Goal: Entertainment & Leisure: Consume media (video, audio)

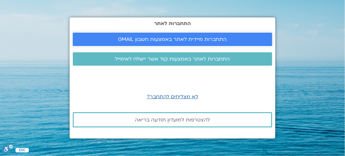
click at [186, 42] on span "התחברות מיידית לאתר באמצעות חשבון GMAIL" at bounding box center [173, 39] width 109 height 6
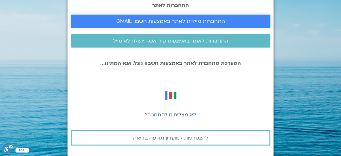
click at [178, 20] on span "התחברות מיידית לאתר באמצעות חשבון GMAIL" at bounding box center [170, 21] width 109 height 6
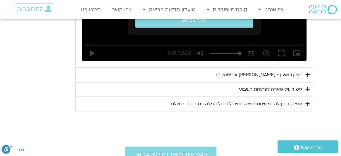
scroll to position [440, 0]
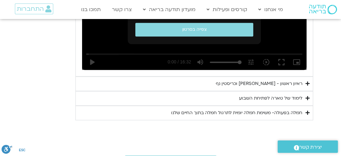
click at [258, 82] on div "ראיון ראשון - טארה בראך וכריסטין נף" at bounding box center [259, 84] width 87 height 8
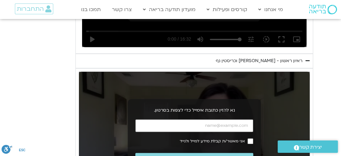
scroll to position [472, 0]
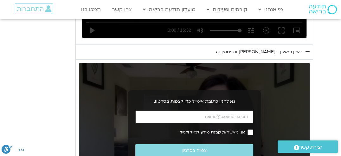
click at [214, 113] on input "כתובת אימייל" at bounding box center [194, 116] width 118 height 13
type input "dvirnaama@gmail.com"
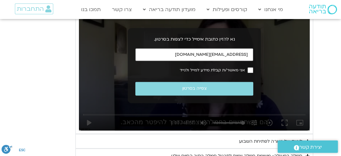
scroll to position [535, 0]
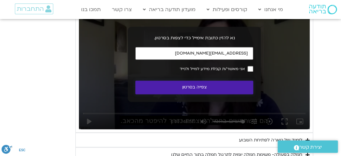
click at [193, 88] on button "צפייה בסרטון" at bounding box center [194, 87] width 118 height 14
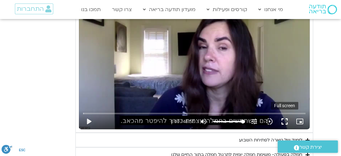
click at [284, 121] on button "fullscreen" at bounding box center [284, 121] width 15 height 15
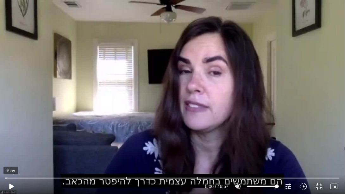
click at [12, 156] on button "play_arrow" at bounding box center [10, 186] width 15 height 15
click at [11, 156] on button "pause" at bounding box center [10, 186] width 15 height 15
click at [11, 156] on button "play_arrow" at bounding box center [10, 186] width 15 height 15
click at [10, 156] on button "pause" at bounding box center [10, 186] width 15 height 15
click at [10, 156] on button "play_arrow" at bounding box center [10, 186] width 15 height 15
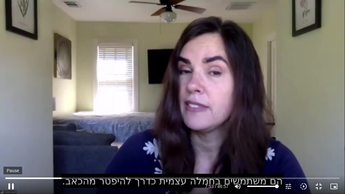
click at [11, 156] on button "pause" at bounding box center [10, 186] width 15 height 15
click at [11, 156] on button "play_arrow" at bounding box center [10, 186] width 15 height 15
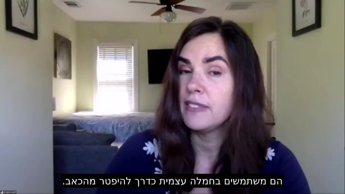
click at [11, 156] on button "pause" at bounding box center [10, 186] width 15 height 15
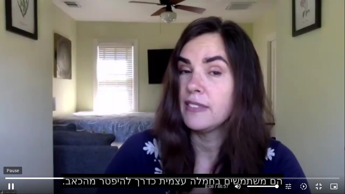
click at [11, 156] on button "pause" at bounding box center [10, 186] width 15 height 15
click at [11, 156] on button "play_arrow" at bounding box center [10, 186] width 15 height 15
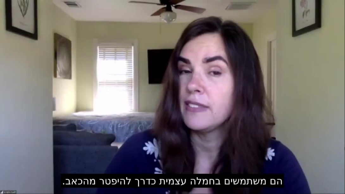
click at [11, 156] on button "pause" at bounding box center [10, 186] width 15 height 15
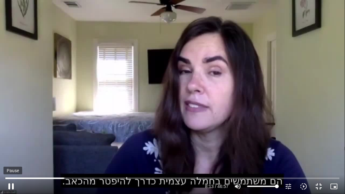
click at [10, 156] on button "pause" at bounding box center [10, 186] width 15 height 15
click at [9, 156] on button "play_arrow" at bounding box center [10, 186] width 15 height 15
click at [11, 156] on button "pause" at bounding box center [10, 186] width 15 height 15
click at [11, 156] on button "play_arrow" at bounding box center [10, 186] width 15 height 15
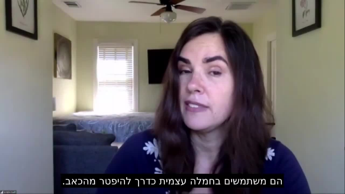
click at [11, 156] on button "pause" at bounding box center [10, 186] width 15 height 15
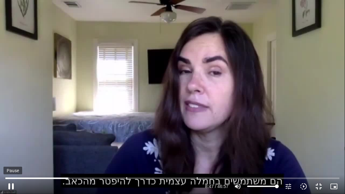
click at [11, 156] on button "pause" at bounding box center [10, 186] width 15 height 15
click at [11, 156] on button "play_arrow" at bounding box center [10, 186] width 15 height 15
click at [13, 156] on button "pause" at bounding box center [10, 186] width 15 height 15
click at [13, 156] on button "play_arrow" at bounding box center [10, 186] width 15 height 15
click at [10, 156] on button "pause" at bounding box center [10, 186] width 15 height 15
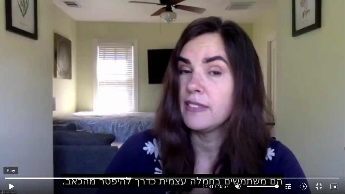
click at [10, 156] on button "play_arrow" at bounding box center [10, 186] width 15 height 15
type input "2166.95992"
type input "99.8388234108996"
type input "2167.132352"
type input "95.3258789160874"
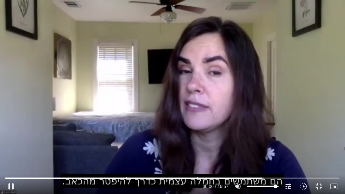
type input "2167.144486"
type input "94.6811725596857"
type input "2167.192589"
type input "94.036466203284"
type input "2167.209445"
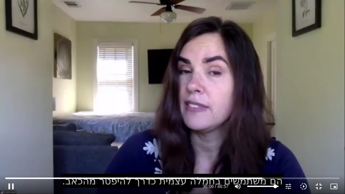
type input "93.3816863100635"
type input "2167.242581"
type input "92.7369799536617"
type input "2167.259953"
type input "92.1023471340788"
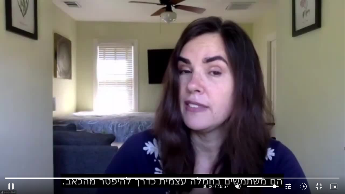
type input "2167.277086"
type input "91.457640777677"
type input "2167.309159"
type input "90.8129344212753"
type input "2167.326425"
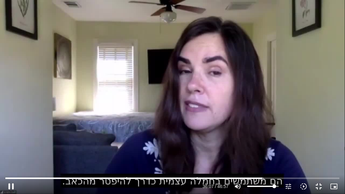
type input "90.1682280648736"
type input "2167.35932"
type input "88.2341089956684"
type input "2167.382742"
type input "86.9346227460461"
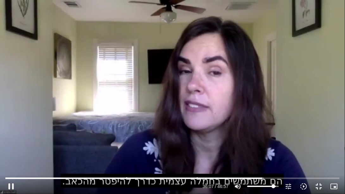
type input "2167.409338"
type input "86.2999899264632"
type input "2167.426104"
type input "85.6552835700615"
type input "2167.443838"
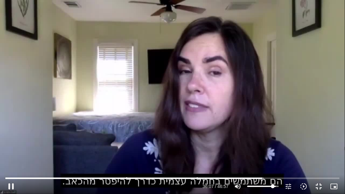
type input "83.7211645008563"
type input "2167.459827"
type input "81.1322655384306"
type input "2167.476412"
type input "78.5635136496424"
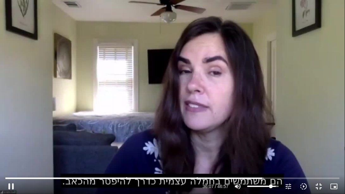
type input "2167.492844"
type input "76.6293945804372"
type input "2167.515394"
type input "75.9746146872167"
type input "2167.626028"
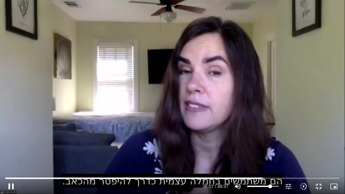
type input "74.695275511232"
type input "2167.648204"
type input "72.1164500856251"
type input "2167.660062"
type input "69.5376246600181"
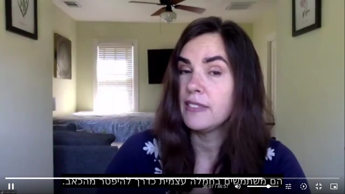
type input "2167.676066"
type input "68.2482119472147"
type input "2167.692982"
type input "66.9587992344112"
type input "2167.709128"
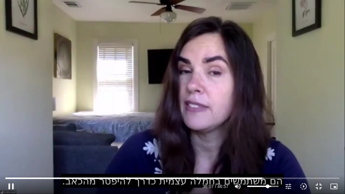
type input "66.3140928780095"
type input "2167.726114"
type input "65.6693865216077"
type input "2167.742293"
type input "64.3699002719855"
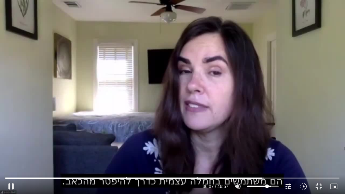
type input "2167.759453"
type input "63.0905610960008"
type input "2167.782259"
type input "60.5117356703939"
type input "2167.792645"
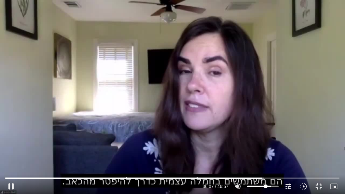
type input "58.5675430643699"
type input "2167.809495"
type input "57.2882038883852"
type input "2167.826167"
type input "56.6434975319835"
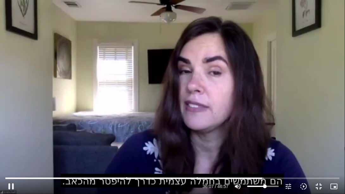
type input "2167.842245"
type input "55.35408481918"
type input "2167.859254"
type input "54.7093784627783"
type input "2167.875653"
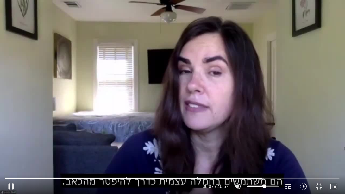
type input "54.0646721063765"
type input "2167.892632"
type input "53.409892213156"
type input "2167.915844"
type input "52.7651858567543"
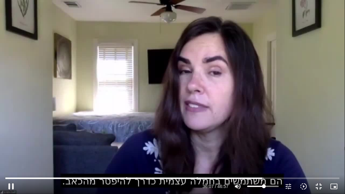
type input "2167.926099"
type input "51.4858466807696"
type input "2167.942385"
type input "47.6075350055404"
type input "2167.959107"
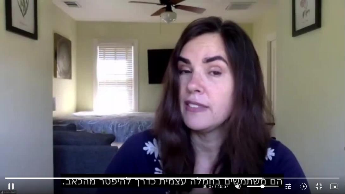
type input "46.3281958295558"
type input "2167.975854"
type input "45.0387831167523"
type input "2168.009268"
type input "44.3940767603506"
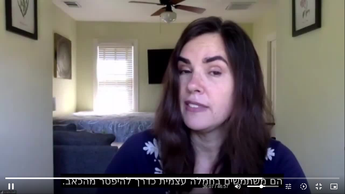
type input "2168.025926"
type input "43.7493704039488"
type input "2168.059468"
type input "42.4599576911454"
type input "2168.075686"
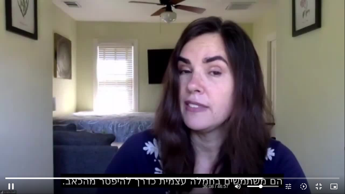
type input "41.1705449783419"
type input "2168.092598"
type input "40.5258386219402"
type input "2168.125797"
type input "39.8811322655384"
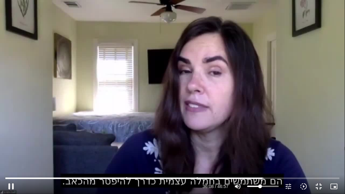
type input "2168.159026"
type input "37.3023068399315"
type input "2168.181794"
type input "36.647526946711"
type input "2168.192323"
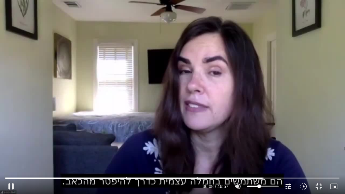
type input "36.0028205903093"
type input "2168.208831"
type input "35.3681877707263"
type input "2168.225858"
type input "34.7234814143246"
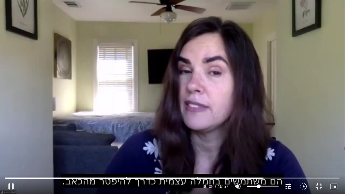
type input "2168.242368"
type input "34.0787750579228"
type input "2168.328919"
type input "33.4340687015211"
type input "2168.375889"
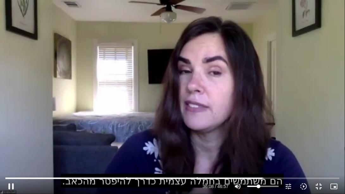
type input "32.7893623451194"
type input "2168.392384"
type input "31.4999496323159"
type input "2168.492481"
type input "30.2004633826937"
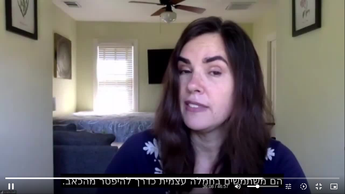
type input "2168.508689"
type input "29.5658305631107"
type input "2168.525525"
type input "28.2764178503072"
type input "2168.558924"
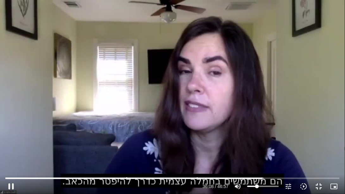
type input "27.6317114939055"
type input "2168.625502"
type input "26.9870051375038"
type input "2168.708904"
type input "26.342298781102"
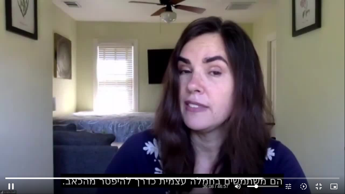
type input "2168.858694"
type input "25.6975924247003"
type input "2168.892245"
type input "25.0428125314798"
type input "2168.925889"
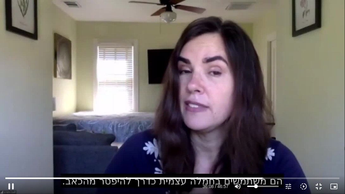
type input "23.7634733554951"
type input "2168.942113"
type input "23.1187669990934"
type input "2169.092562"
type input "22.4740606426916"
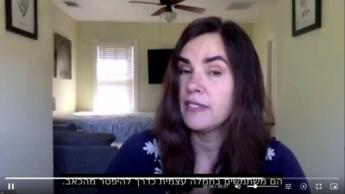
type input "2169.308487"
type input "21.8293542862899"
type input "2169.442379"
drag, startPoint x: 278, startPoint y: 186, endPoint x: 255, endPoint y: 191, distance: 23.2
type input "21.8293542862899"
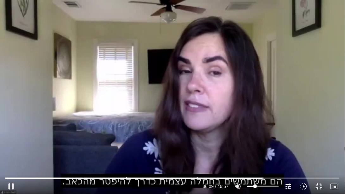
click at [255, 156] on input "Volume" at bounding box center [264, 187] width 32 height 4
type input "2172.207862"
type input "19.2404553238642"
type input "2172.629378"
type input "18.5957489674625"
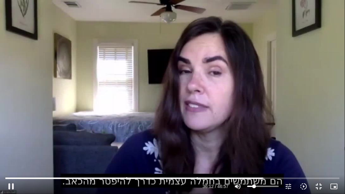
type input "2172.889529"
type input "18.5957489674625"
click at [254, 156] on input "Volume" at bounding box center [264, 187] width 32 height 4
click at [251, 156] on div "pause 36:16 / 46:57 volume_up Mute tune Resolution Auto 720p slow_motion_video …" at bounding box center [172, 186] width 338 height 15
type input "2178.25537"
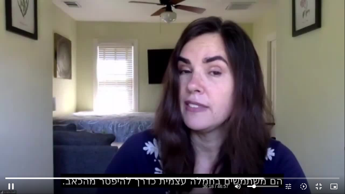
type input "16.6717034350761"
type input "2178.522579"
type input "16.0269970786743"
type input "2178.572625"
type input "15.3822907222726"
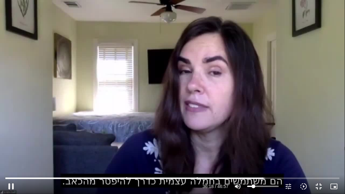
type input "2178.705541"
type input "14.7375843658709"
type input "2178.728029"
type input "14.0928780094691"
type input "2178.739014"
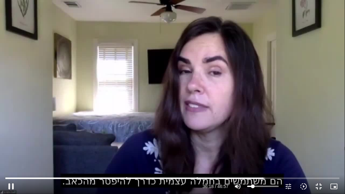
type input "13.4380981162486"
type input "2178.755783"
type input "12.7933917598469"
type input "2178.938975"
type input "12.1587589402639"
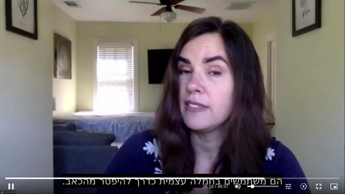
type input "2179.022096"
type input "11.5140525838622"
type input "2179.23909"
type input "10.8693462274605"
type input "2179.4219"
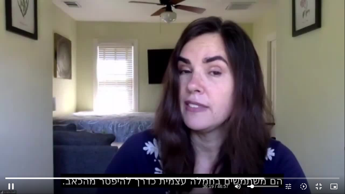
type input "9.579933514657"
type input "2179.555526"
type input "8.93522715825526"
type input "2179.821731"
type input "8.29052080185353"
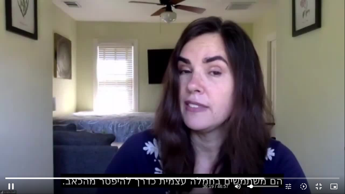
type input "2179.855508"
type input "7.63574090863302"
type input "2180.187982"
type input "7.63574090863302"
click at [252, 156] on input "Volume" at bounding box center [264, 187] width 32 height 4
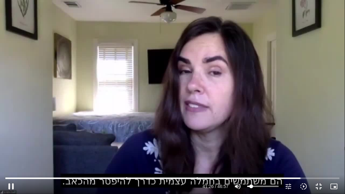
type input "2486.684614"
type input "7.00110808905007"
type input "2486.718307"
type input "6.35640173264833"
type input "2487.500678"
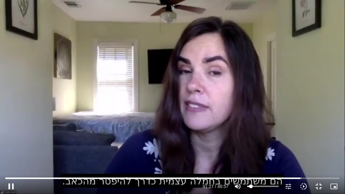
type input "6.35640173264833"
click at [251, 156] on input "Volume" at bounding box center [264, 187] width 32 height 4
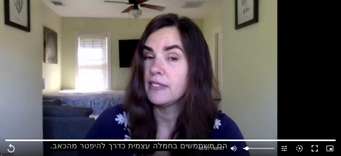
scroll to position [630, 0]
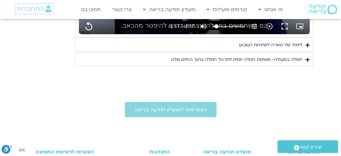
click at [268, 43] on div "לימוד של טארה לפתיחת השבוע" at bounding box center [270, 45] width 63 height 8
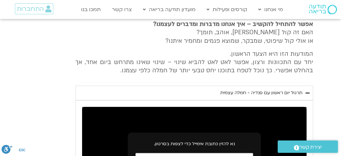
scroll to position [285, 0]
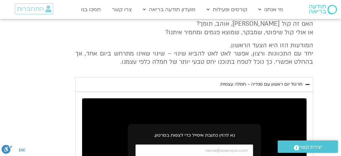
click at [242, 84] on div "תרגול יום ראשון עם סנדיה - חמלה עצמית" at bounding box center [261, 84] width 82 height 8
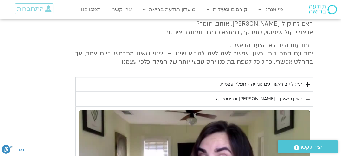
click at [267, 82] on div "תרגול יום ראשון עם סנדיה - חמלה עצמית" at bounding box center [261, 84] width 82 height 8
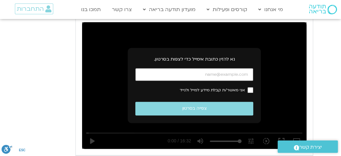
scroll to position [380, 0]
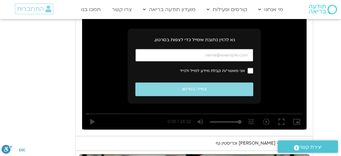
click at [229, 52] on input "כתובת אימייל" at bounding box center [194, 55] width 118 height 13
type input "2817.733333"
type input "dvirnaama@gmail.com"
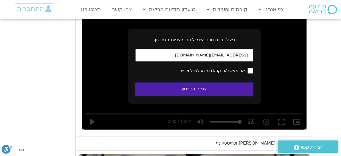
click at [213, 90] on button "צפייה בסרטון" at bounding box center [194, 89] width 118 height 14
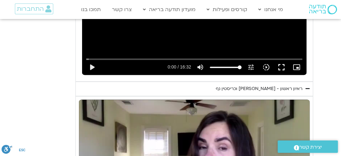
scroll to position [444, 0]
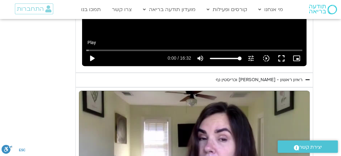
click at [90, 58] on button "play_arrow" at bounding box center [91, 58] width 15 height 15
type input "2817.733333"
type input "0.008798"
type input "2817.733333"
type input "0.107062"
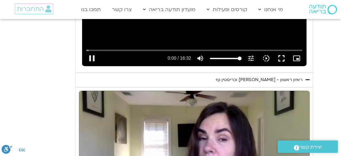
type input "2817.733333"
type input "0.206857"
type input "2817.733333"
type input "0.248506"
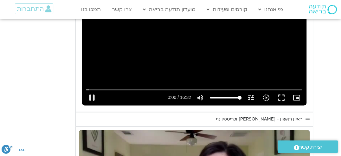
type input "2817.733333"
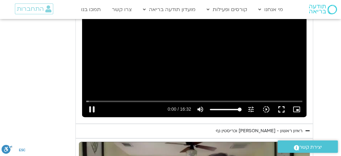
type input "0.495816"
type input "2817.733333"
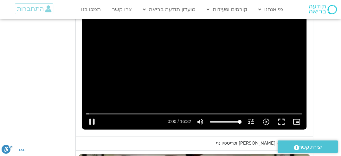
type input "0.629245"
type input "2817.733333"
type input "0.695359"
type input "2817.733333"
type input "0.796713"
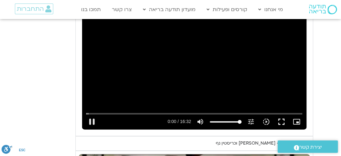
type input "2817.733333"
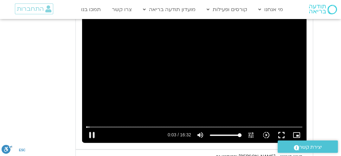
scroll to position [380, 0]
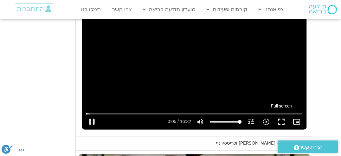
click at [282, 120] on button "fullscreen" at bounding box center [281, 121] width 15 height 15
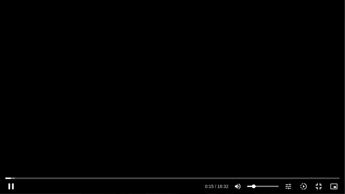
drag, startPoint x: 276, startPoint y: 185, endPoint x: 254, endPoint y: 185, distance: 21.9
click at [254, 156] on input "Volume" at bounding box center [264, 187] width 32 height 4
click at [11, 156] on button "pause" at bounding box center [10, 186] width 15 height 15
click at [11, 156] on button "play_arrow" at bounding box center [10, 186] width 15 height 15
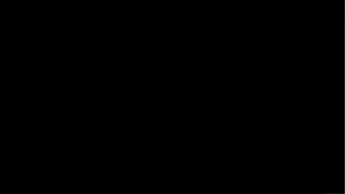
click at [11, 156] on button "pause" at bounding box center [10, 186] width 15 height 15
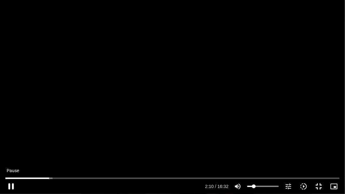
click at [11, 156] on button "pause" at bounding box center [10, 186] width 15 height 15
click at [11, 156] on button "play_arrow" at bounding box center [10, 186] width 15 height 15
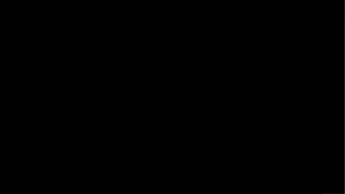
click at [11, 156] on button "pause" at bounding box center [10, 186] width 15 height 15
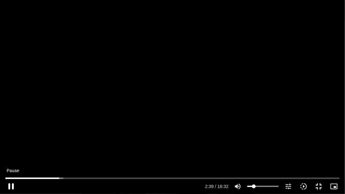
click at [10, 156] on button "pause" at bounding box center [10, 186] width 15 height 15
click at [10, 156] on button "play_arrow" at bounding box center [10, 186] width 15 height 15
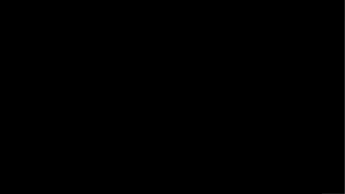
click at [10, 156] on button "pause" at bounding box center [10, 186] width 15 height 15
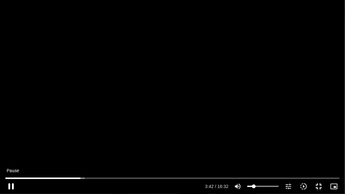
click at [11, 156] on button "pause" at bounding box center [10, 186] width 15 height 15
click at [11, 156] on button "play_arrow" at bounding box center [10, 186] width 15 height 15
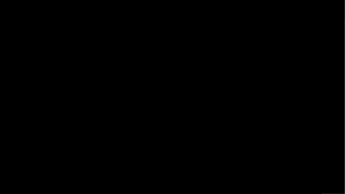
click at [11, 156] on button "pause" at bounding box center [10, 186] width 15 height 15
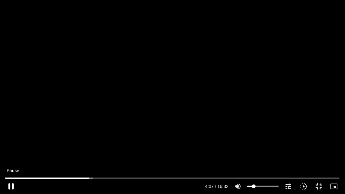
click at [11, 156] on button "pause" at bounding box center [10, 186] width 15 height 15
click at [11, 156] on button "play_arrow" at bounding box center [10, 186] width 15 height 15
click at [12, 156] on button "pause" at bounding box center [10, 186] width 15 height 15
click at [12, 156] on button "play_arrow" at bounding box center [10, 186] width 15 height 15
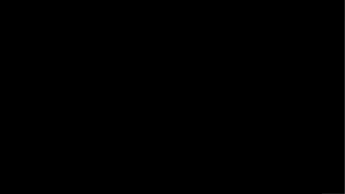
click at [12, 156] on button "pause" at bounding box center [10, 186] width 15 height 15
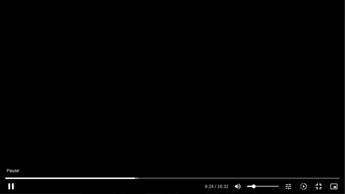
click at [11, 156] on button "pause" at bounding box center [10, 186] width 15 height 15
click at [11, 156] on button "play_arrow" at bounding box center [10, 186] width 15 height 15
click at [11, 156] on button "pause" at bounding box center [10, 186] width 15 height 15
click at [11, 156] on button "play_arrow" at bounding box center [10, 186] width 15 height 15
click at [12, 156] on button "pause" at bounding box center [10, 186] width 15 height 15
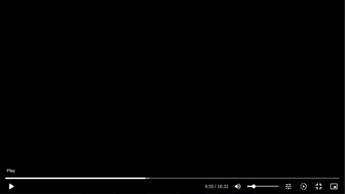
click at [12, 156] on button "play_arrow" at bounding box center [10, 186] width 15 height 15
click at [11, 156] on button "pause" at bounding box center [10, 186] width 15 height 15
click at [11, 156] on button "play_arrow" at bounding box center [10, 186] width 15 height 15
drag, startPoint x: 273, startPoint y: 177, endPoint x: 264, endPoint y: 177, distance: 8.3
click at [265, 156] on input "Seek" at bounding box center [172, 179] width 335 height 4
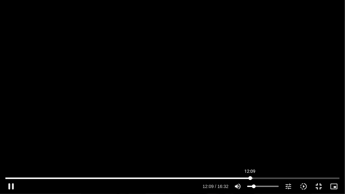
drag, startPoint x: 266, startPoint y: 178, endPoint x: 250, endPoint y: 179, distance: 15.3
click at [250, 156] on input "Seek" at bounding box center [172, 179] width 335 height 4
drag, startPoint x: 264, startPoint y: 177, endPoint x: 259, endPoint y: 177, distance: 5.7
click at [259, 156] on input "Seek" at bounding box center [172, 179] width 335 height 4
click at [11, 156] on button "pause" at bounding box center [10, 186] width 15 height 15
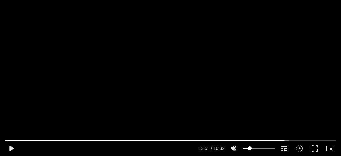
scroll to position [824, 0]
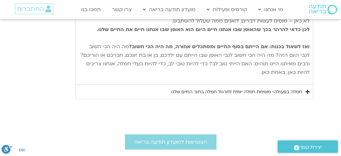
click at [247, 88] on div "חמלה בפעולה- משימת חמלה יומית לתרגול חמלה בתוך החיים שלנו" at bounding box center [236, 92] width 131 height 8
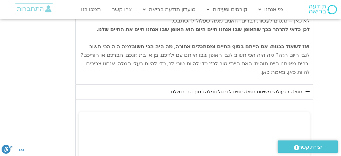
click at [247, 88] on div "חמלה בפעולה- משימת חמלה יומית לתרגול חמלה בתוך החיים שלנו" at bounding box center [236, 92] width 131 height 8
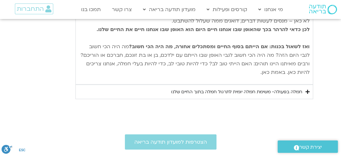
click at [247, 88] on div "חמלה בפעולה- משימת חמלה יומית לתרגול חמלה בתוך החיים שלנו" at bounding box center [236, 92] width 131 height 8
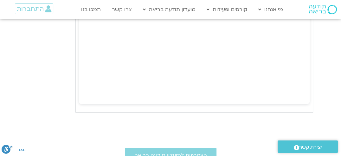
scroll to position [1172, 0]
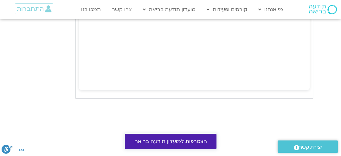
click at [189, 138] on span "הצטרפות למועדון תודעה בריאה" at bounding box center [170, 141] width 73 height 6
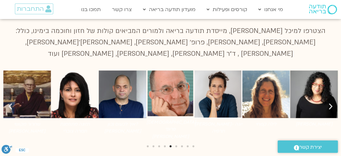
scroll to position [477, 0]
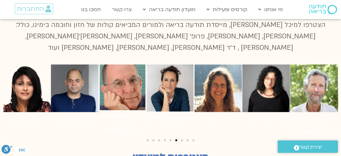
click at [331, 96] on icon "שקופית הבאה" at bounding box center [331, 100] width 8 height 8
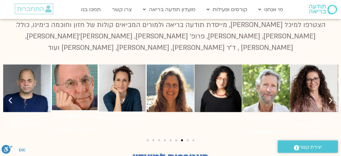
click at [330, 96] on icon "שקופית הבאה" at bounding box center [331, 100] width 8 height 8
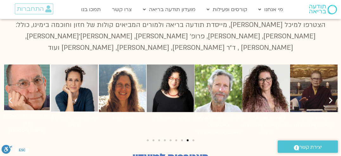
click at [330, 96] on icon "שקופית הבאה" at bounding box center [331, 100] width 8 height 8
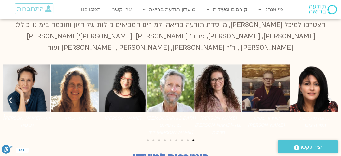
click at [330, 96] on icon "שקופית הבאה" at bounding box center [331, 100] width 8 height 8
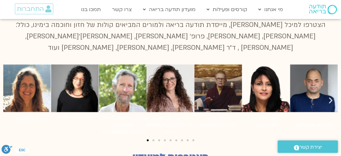
click at [330, 96] on icon "שקופית הבאה" at bounding box center [331, 100] width 8 height 8
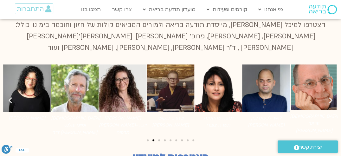
click at [329, 96] on icon "שקופית הבאה" at bounding box center [331, 100] width 8 height 8
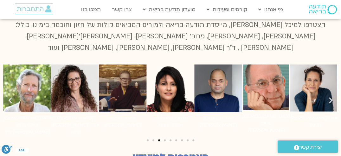
click at [329, 96] on icon "שקופית הבאה" at bounding box center [331, 100] width 8 height 8
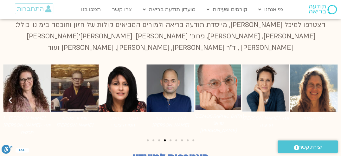
click at [329, 96] on icon "שקופית הבאה" at bounding box center [331, 100] width 8 height 8
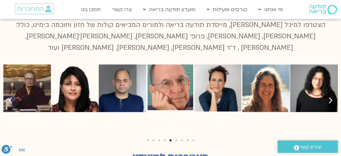
click at [329, 96] on icon "שקופית הבאה" at bounding box center [331, 100] width 8 height 8
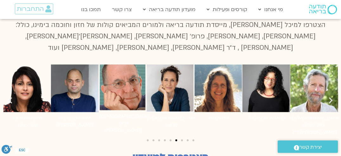
click at [329, 96] on icon "שקופית הבאה" at bounding box center [331, 100] width 8 height 8
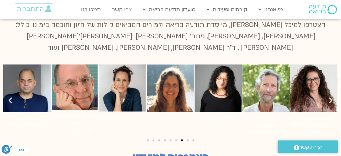
click at [329, 96] on icon "שקופית הבאה" at bounding box center [331, 100] width 8 height 8
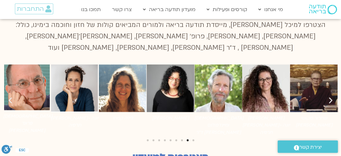
click at [329, 96] on icon "שקופית הבאה" at bounding box center [331, 100] width 8 height 8
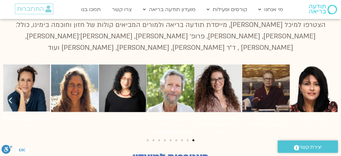
click at [329, 96] on icon "שקופית הבאה" at bounding box center [331, 100] width 8 height 8
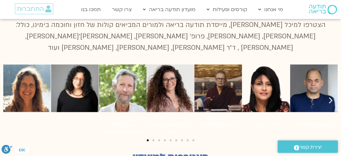
click at [329, 96] on icon "שקופית הבאה" at bounding box center [331, 100] width 8 height 8
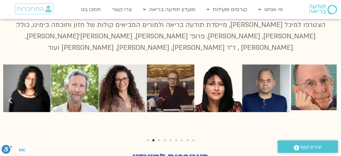
click at [329, 96] on icon "שקופית הבאה" at bounding box center [331, 100] width 8 height 8
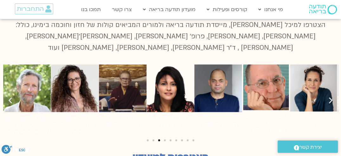
click at [329, 96] on icon "שקופית הבאה" at bounding box center [331, 100] width 8 height 8
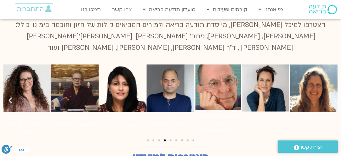
click at [329, 96] on icon "שקופית הבאה" at bounding box center [331, 100] width 8 height 8
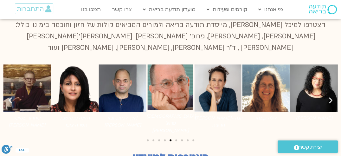
click at [329, 96] on icon "שקופית הבאה" at bounding box center [331, 100] width 8 height 8
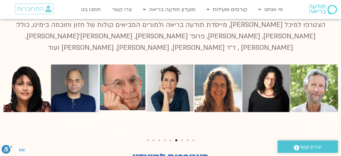
click at [329, 96] on icon "שקופית הבאה" at bounding box center [331, 100] width 8 height 8
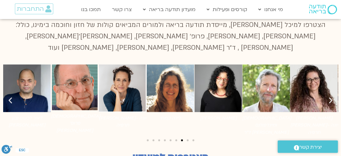
click at [329, 96] on icon "שקופית הבאה" at bounding box center [331, 100] width 8 height 8
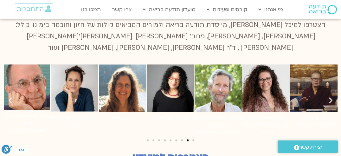
click at [329, 96] on icon "שקופית הבאה" at bounding box center [331, 100] width 8 height 8
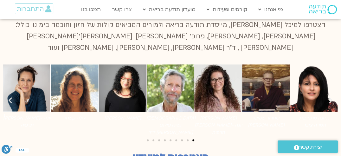
click at [329, 96] on icon "שקופית הבאה" at bounding box center [331, 100] width 8 height 8
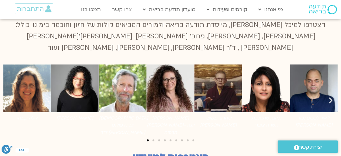
click at [329, 96] on icon "שקופית הבאה" at bounding box center [331, 100] width 8 height 8
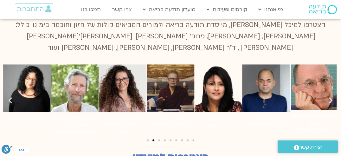
click at [329, 96] on icon "שקופית הבאה" at bounding box center [331, 100] width 8 height 8
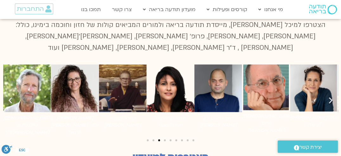
click at [329, 96] on icon "שקופית הבאה" at bounding box center [331, 100] width 8 height 8
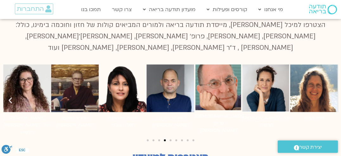
click at [329, 96] on icon "שקופית הבאה" at bounding box center [331, 100] width 8 height 8
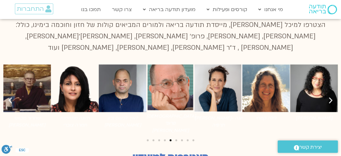
click at [329, 96] on icon "שקופית הבאה" at bounding box center [331, 100] width 8 height 8
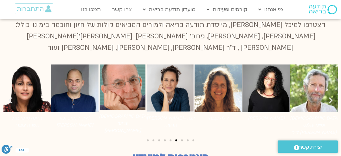
click at [329, 96] on icon "שקופית הבאה" at bounding box center [331, 100] width 8 height 8
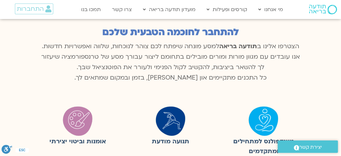
scroll to position [127, 0]
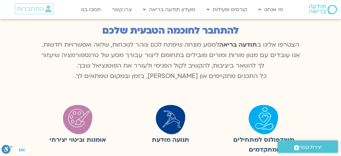
click at [173, 119] on img at bounding box center [171, 119] width 32 height 32
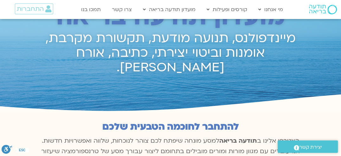
scroll to position [0, 0]
